Goal: Task Accomplishment & Management: Manage account settings

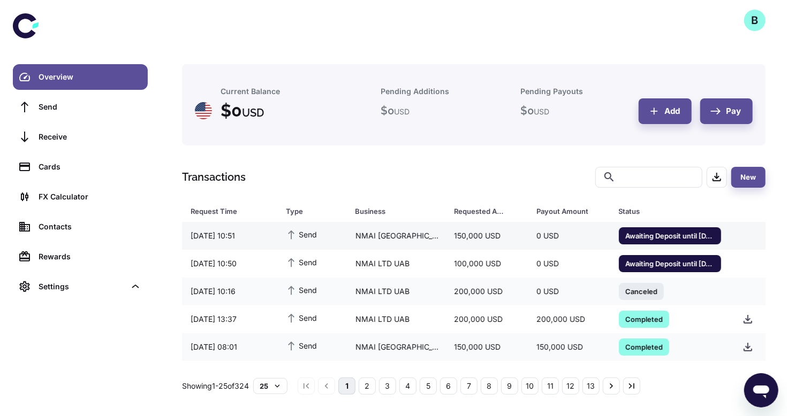
click at [677, 234] on span "Awaiting Deposit until 13/10/2025 13:53" at bounding box center [670, 235] width 102 height 11
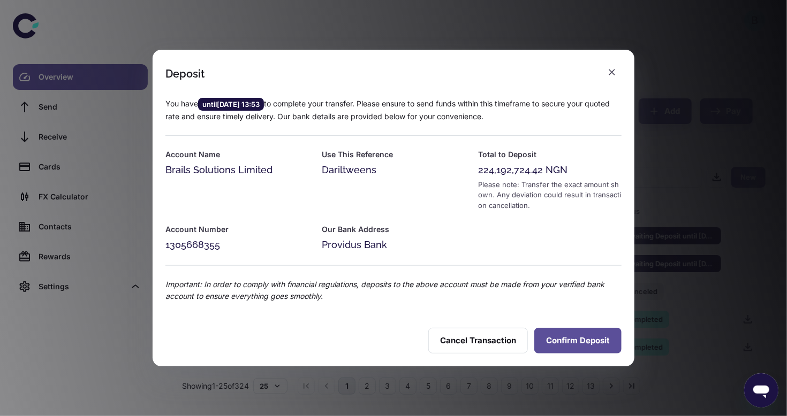
click at [570, 337] on button "Confirm Deposit" at bounding box center [577, 341] width 87 height 26
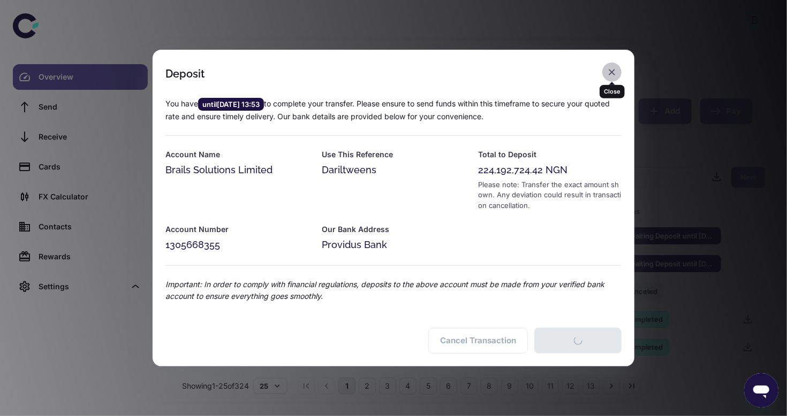
click at [614, 75] on icon "button" at bounding box center [611, 72] width 6 height 6
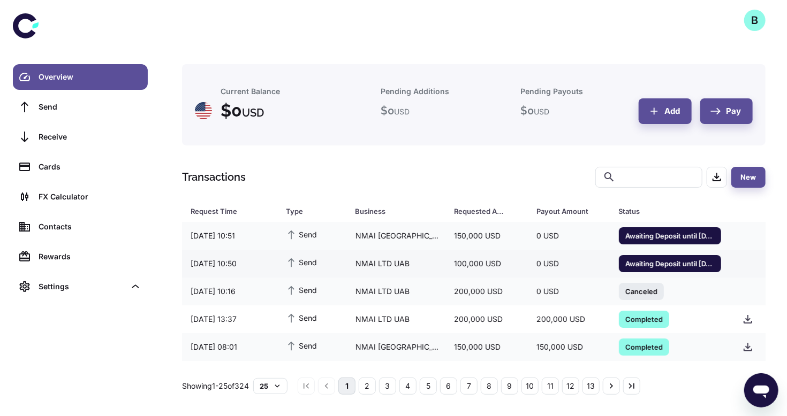
click at [640, 266] on span "Awaiting Deposit until [DATE] 13:52" at bounding box center [670, 263] width 102 height 11
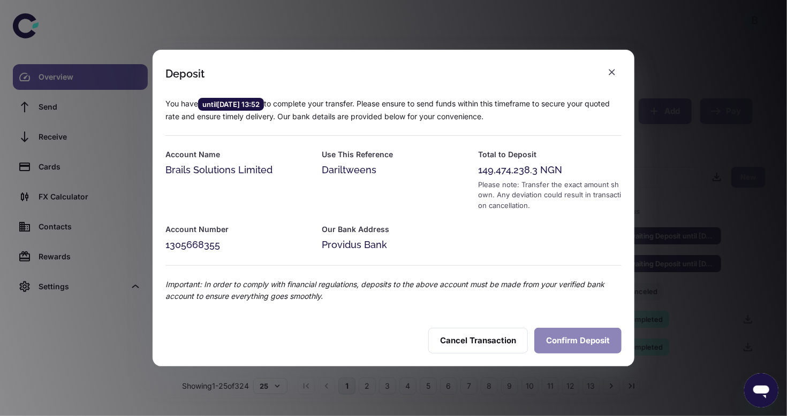
click at [572, 342] on button "Confirm Deposit" at bounding box center [577, 341] width 87 height 26
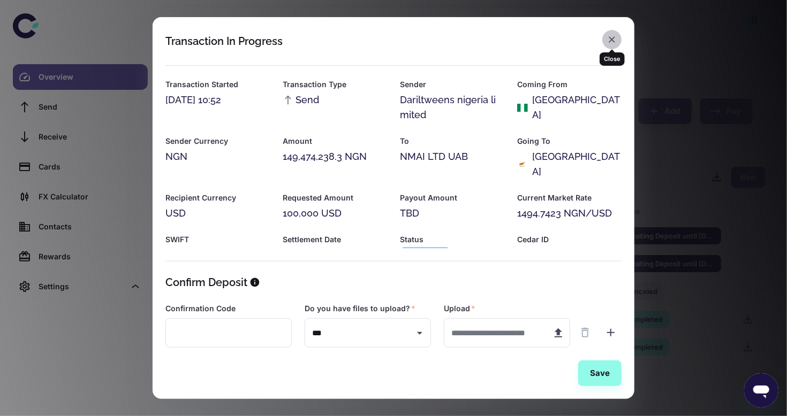
click at [612, 33] on button "button" at bounding box center [611, 39] width 19 height 19
